Goal: Check status

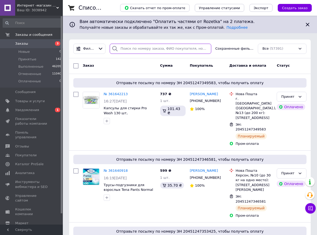
click at [136, 48] on input "search" at bounding box center [160, 49] width 101 height 10
paste input "361084853"
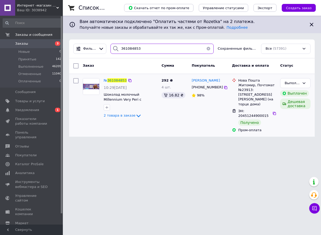
type input "361084853"
drag, startPoint x: 214, startPoint y: 83, endPoint x: 206, endPoint y: 82, distance: 8.2
click at [206, 82] on div "[PERSON_NAME]" at bounding box center [209, 81] width 37 height 6
copy span "Шиш"
click at [210, 48] on button "button" at bounding box center [208, 49] width 10 height 10
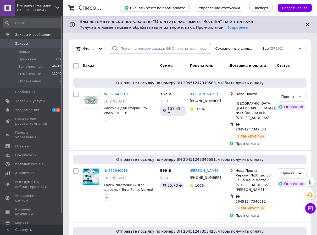
click at [123, 48] on input "search" at bounding box center [160, 49] width 101 height 10
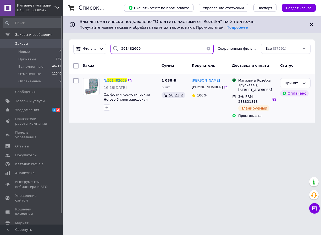
type input "361482609"
click at [116, 81] on span "361482609" at bounding box center [116, 81] width 19 height 4
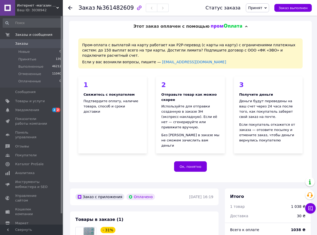
scroll to position [131, 0]
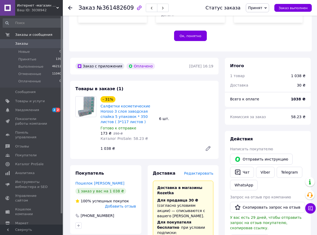
click at [70, 9] on icon at bounding box center [70, 8] width 4 height 4
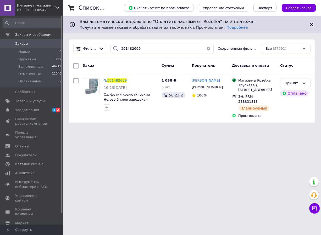
click at [210, 51] on button "button" at bounding box center [208, 49] width 10 height 10
